Goal: Share content

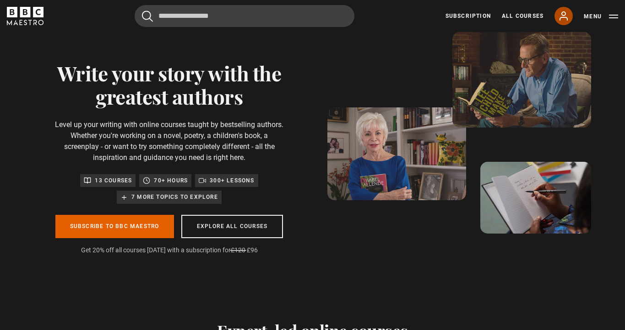
click at [561, 18] on icon at bounding box center [563, 16] width 7 height 8
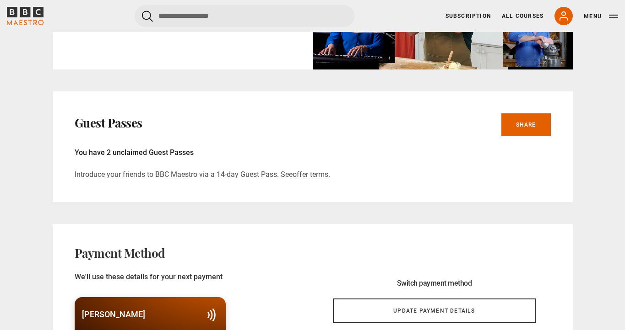
scroll to position [468, 0]
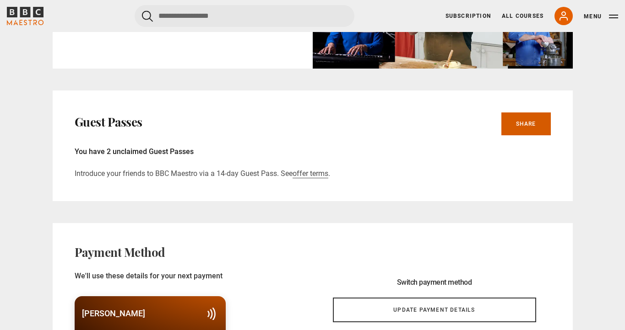
click at [517, 130] on link "Share" at bounding box center [525, 124] width 49 height 23
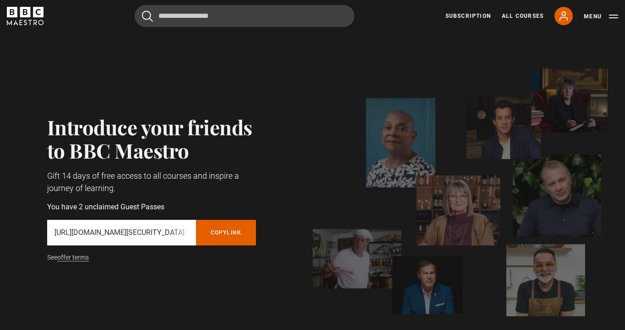
click at [141, 238] on div "https://www.bbcmaestro.com/partners/redeem/token/eyJhbGciOiJIUzI1NiJ9.eyJjaWQiO…" at bounding box center [121, 233] width 149 height 26
click at [144, 233] on p "https://www.bbcmaestro.com/partners/redeem/token/eyJhbGciOiJIUzI1NiJ9.eyJjaWQiO…" at bounding box center [121, 232] width 134 height 11
copy div "https://www.bbcmaestro.com/partners/redeem/token/eyJhbGciOiJIUzI1NiJ9.eyJjaWQiO…"
